Goal: Task Accomplishment & Management: Manage account settings

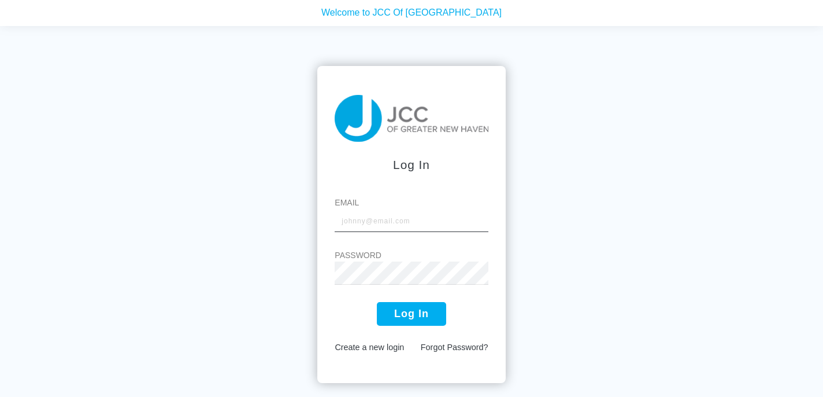
type input "[EMAIL_ADDRESS][DOMAIN_NAME]"
click at [412, 315] on button "Log In" at bounding box center [411, 314] width 69 height 24
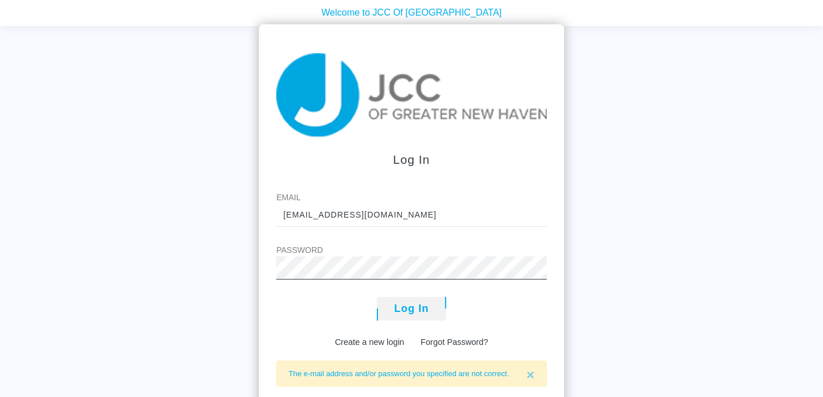
click at [233, 249] on div "Log In Email [EMAIL_ADDRESS][DOMAIN_NAME] Password Log In Create a new login Fo…" at bounding box center [411, 224] width 823 height 397
click at [377, 297] on button "Log In" at bounding box center [411, 309] width 69 height 24
